Goal: Complete application form

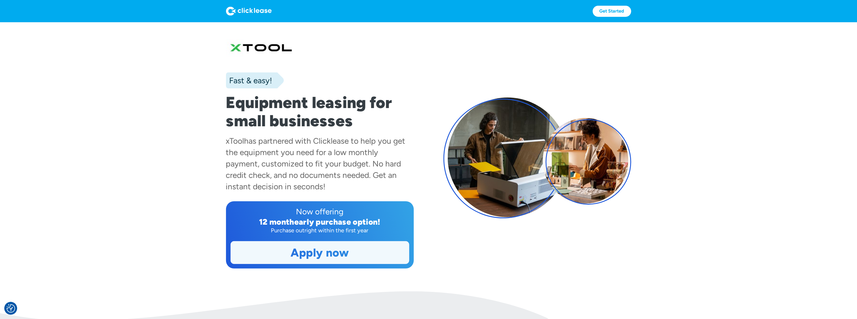
click at [325, 256] on link "Apply now" at bounding box center [320, 253] width 178 height 22
